Goal: Download file/media

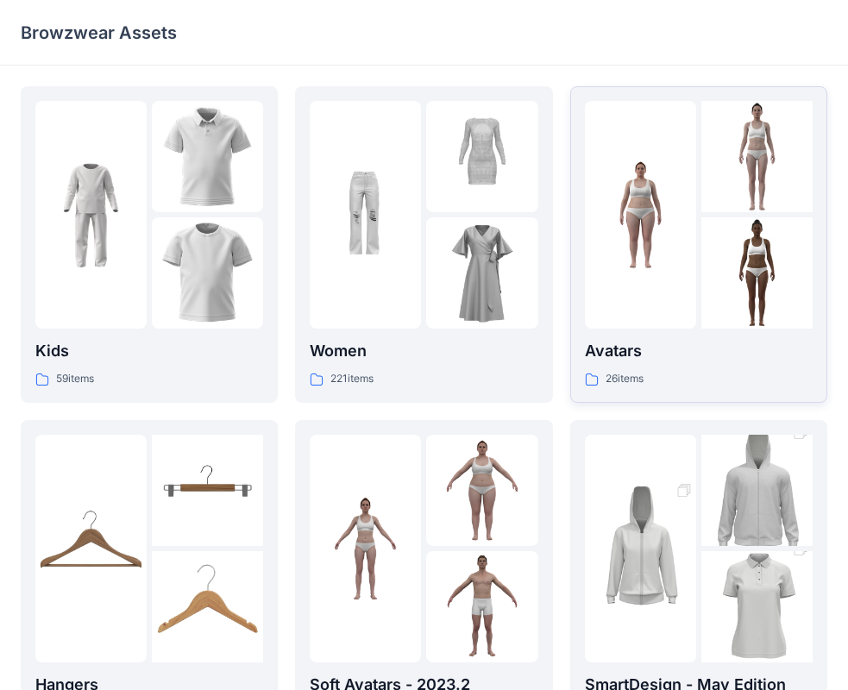
click at [639, 354] on p "Avatars" at bounding box center [699, 351] width 228 height 24
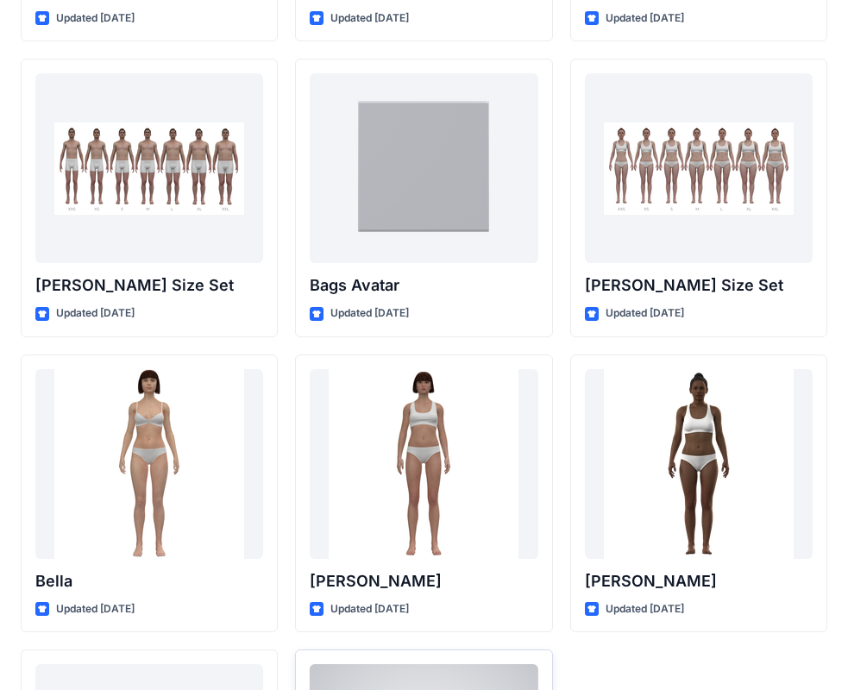
scroll to position [2059, 0]
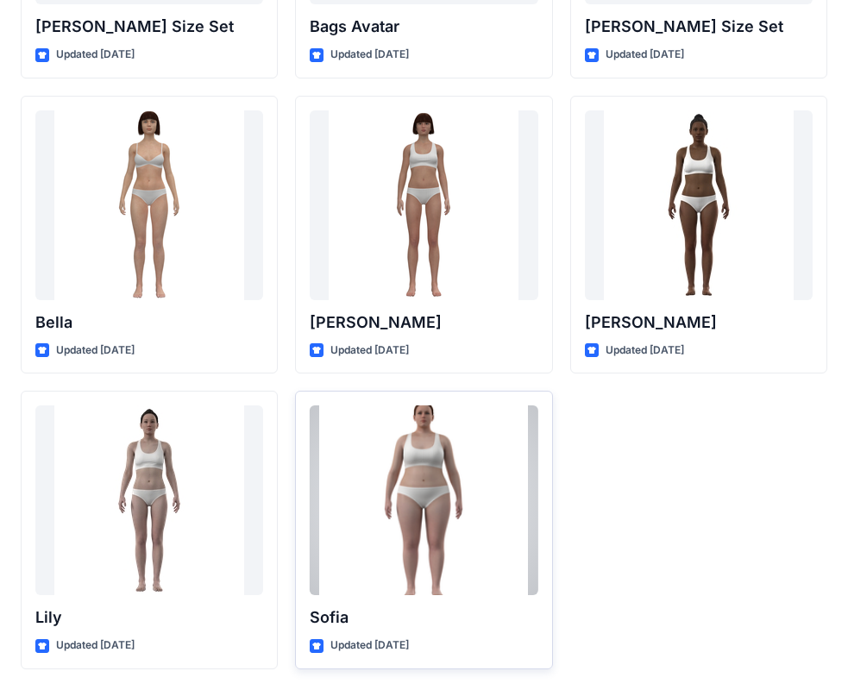
click at [432, 513] on div at bounding box center [424, 500] width 228 height 190
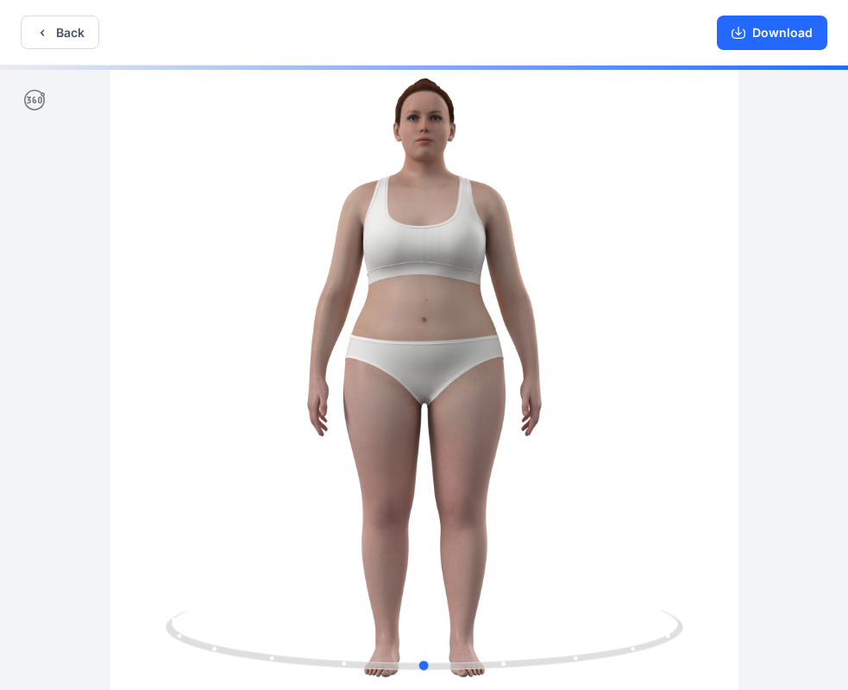
drag, startPoint x: 633, startPoint y: 500, endPoint x: 606, endPoint y: 530, distance: 40.3
click at [634, 500] on div at bounding box center [424, 380] width 848 height 628
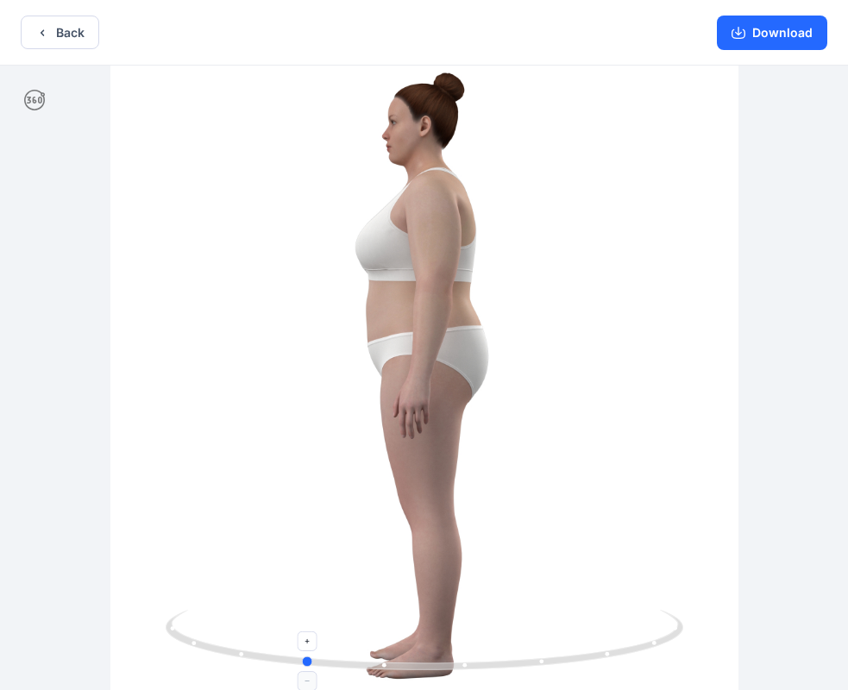
drag, startPoint x: 435, startPoint y: 671, endPoint x: 317, endPoint y: 638, distance: 122.6
click at [300, 651] on icon at bounding box center [427, 642] width 522 height 65
click at [460, 667] on icon at bounding box center [427, 642] width 522 height 65
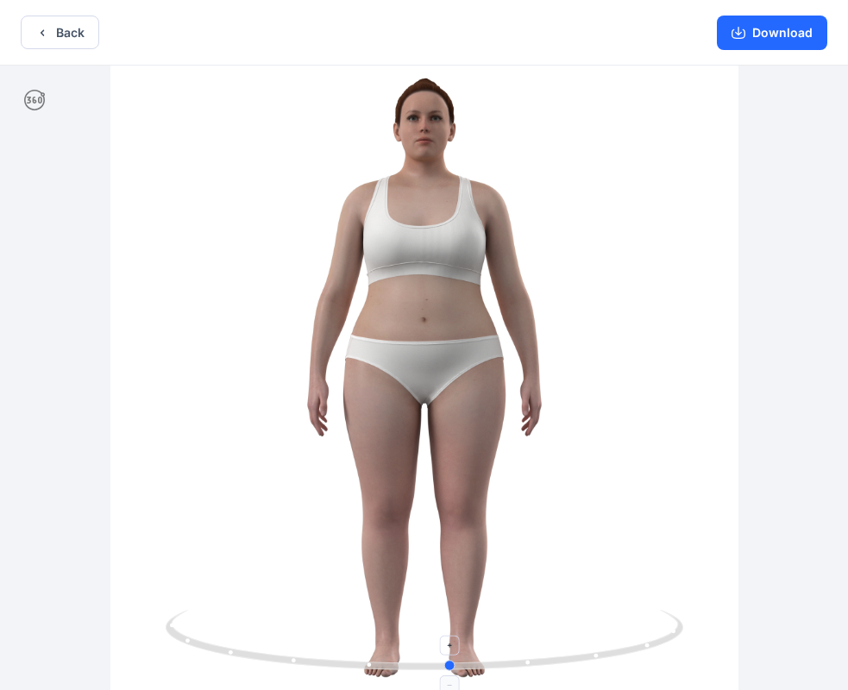
drag, startPoint x: 445, startPoint y: 664, endPoint x: 626, endPoint y: 537, distance: 221.1
click at [579, 671] on icon at bounding box center [427, 642] width 522 height 65
click at [767, 38] on button "Download" at bounding box center [772, 33] width 110 height 35
click at [75, 43] on button "Back" at bounding box center [60, 33] width 78 height 34
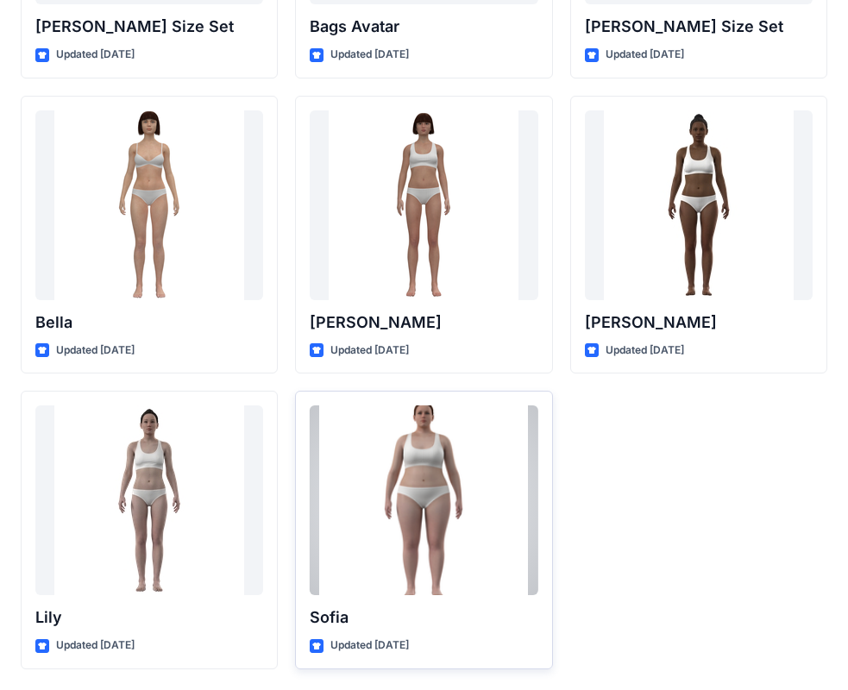
click at [438, 531] on div at bounding box center [424, 500] width 228 height 190
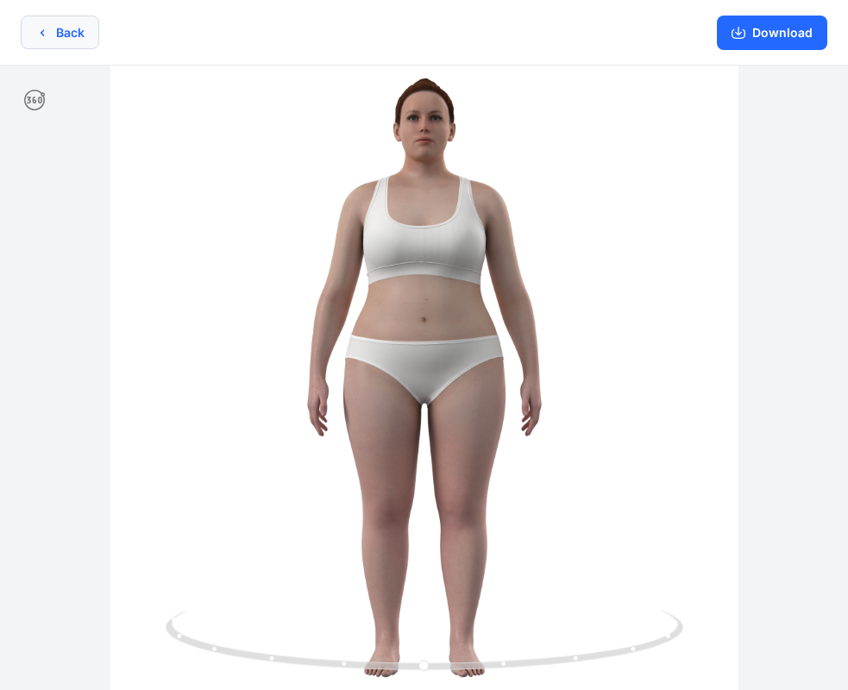
click at [67, 34] on button "Back" at bounding box center [60, 33] width 78 height 34
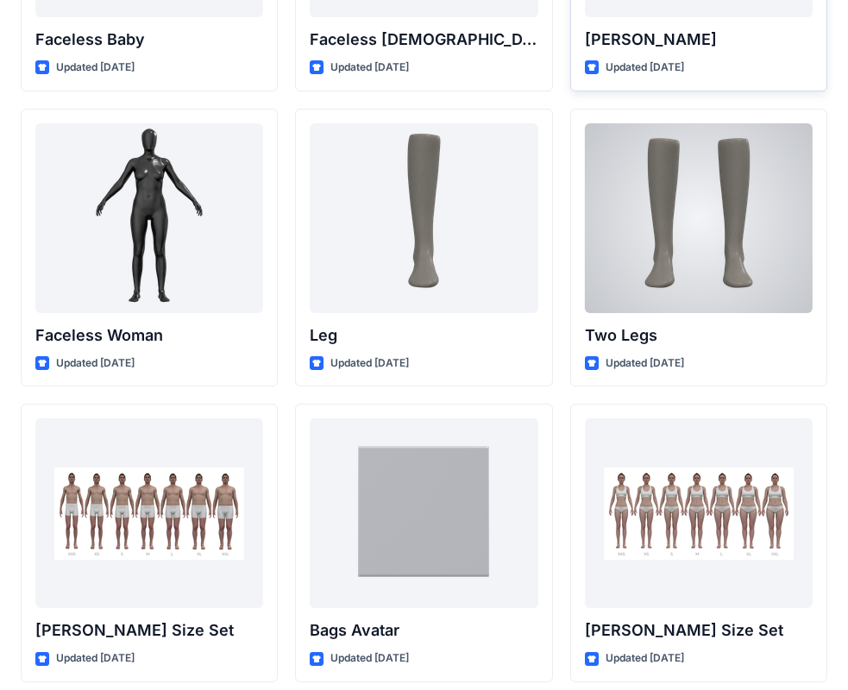
scroll to position [1714, 0]
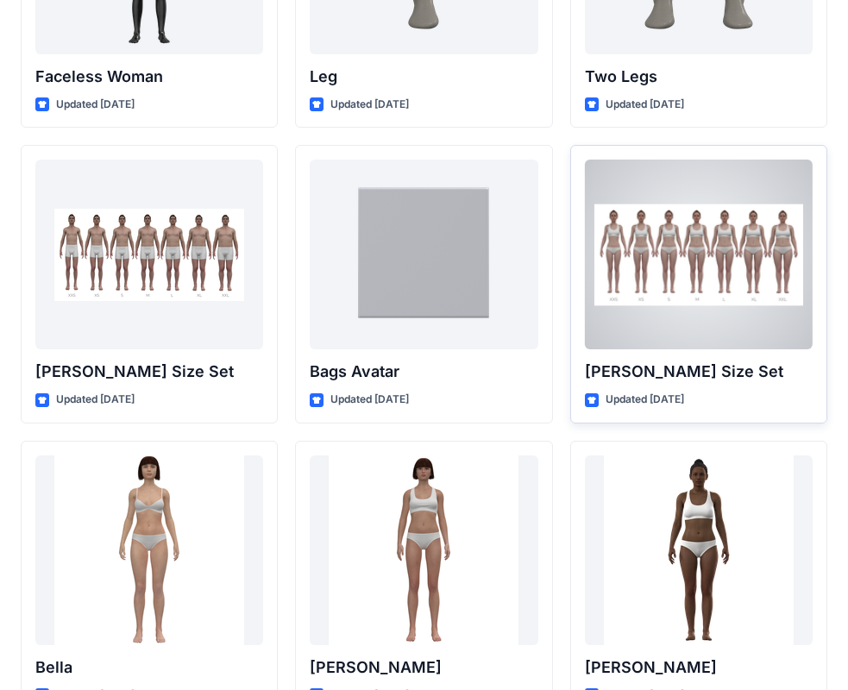
click at [719, 230] on div at bounding box center [699, 255] width 228 height 190
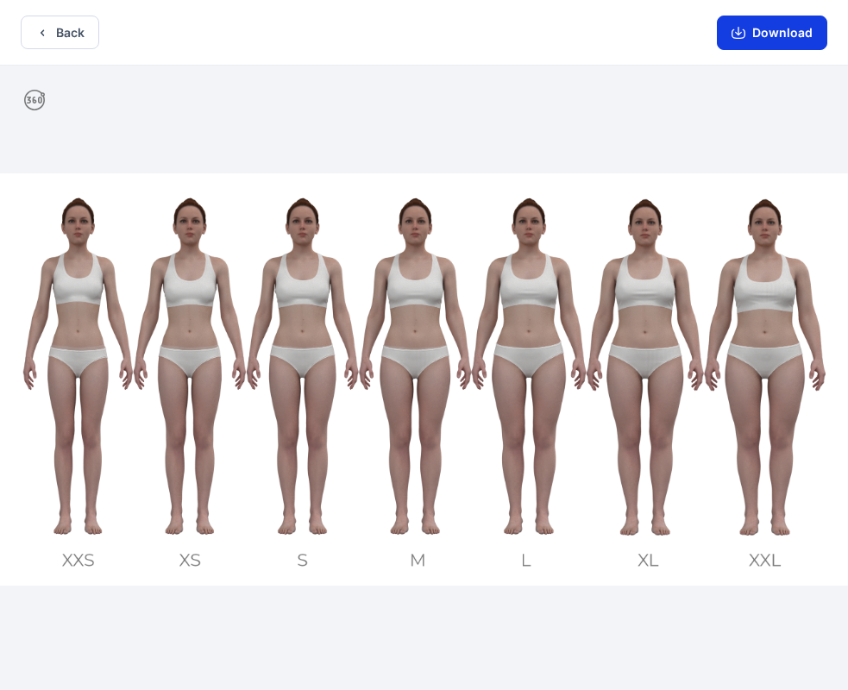
click at [784, 36] on button "Download" at bounding box center [772, 33] width 110 height 35
